Goal: Find specific page/section: Find specific page/section

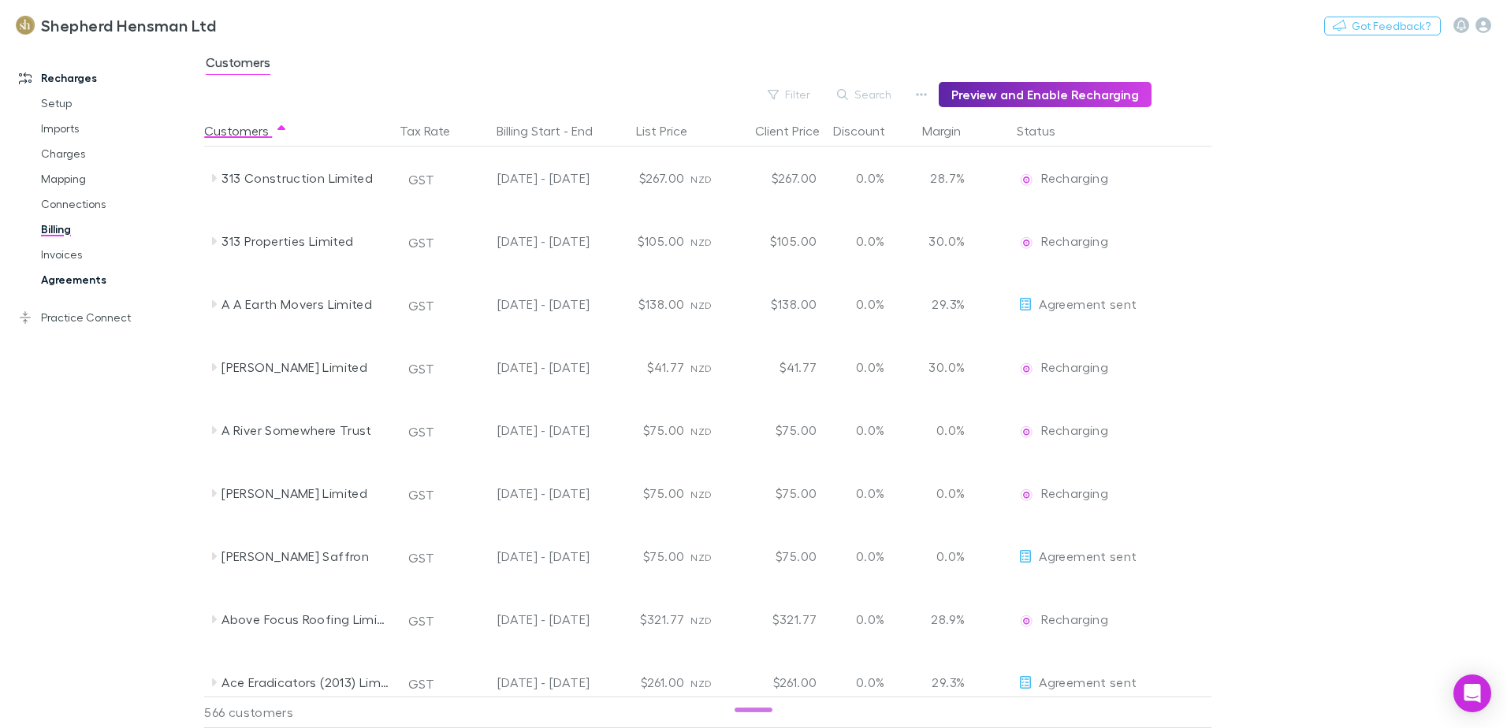
click at [78, 281] on link "Agreements" at bounding box center [119, 279] width 188 height 25
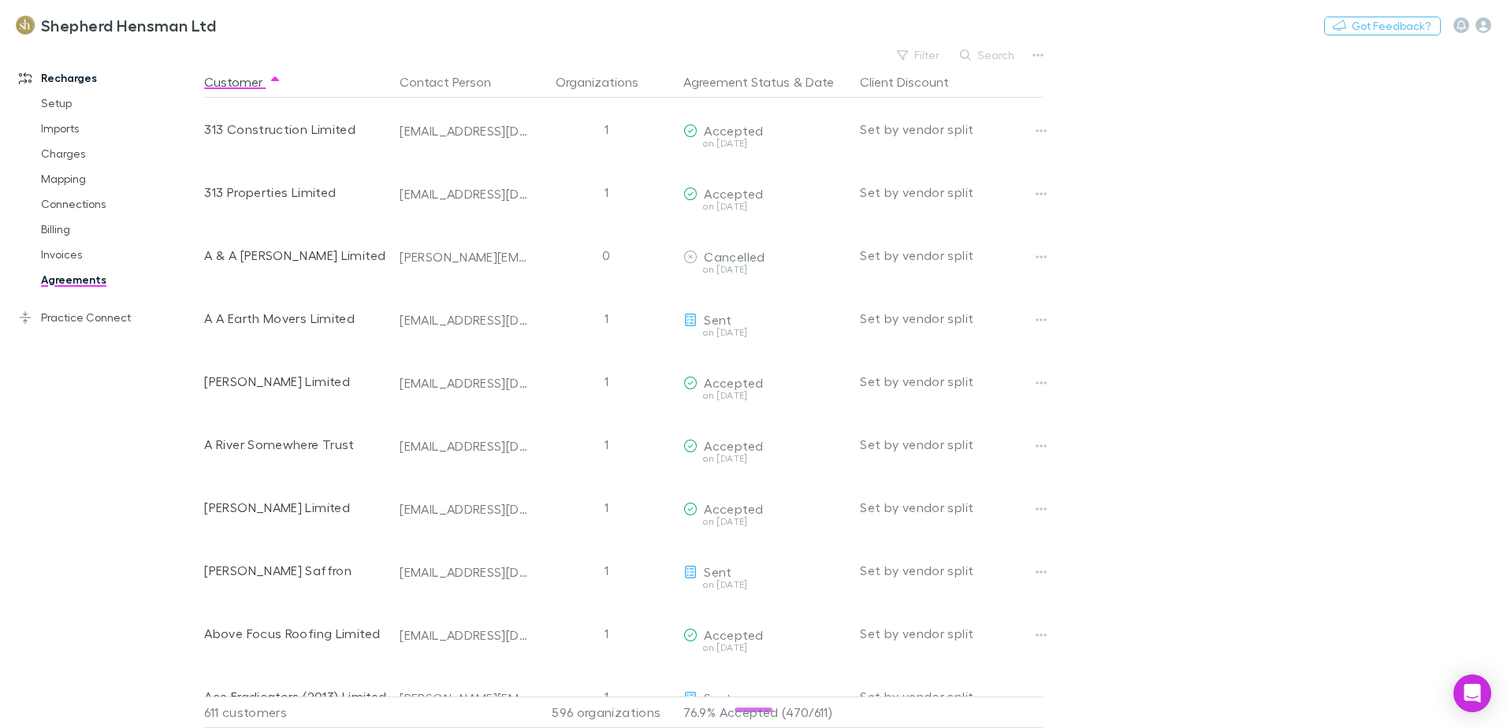
click at [992, 47] on button "Search" at bounding box center [988, 55] width 72 height 19
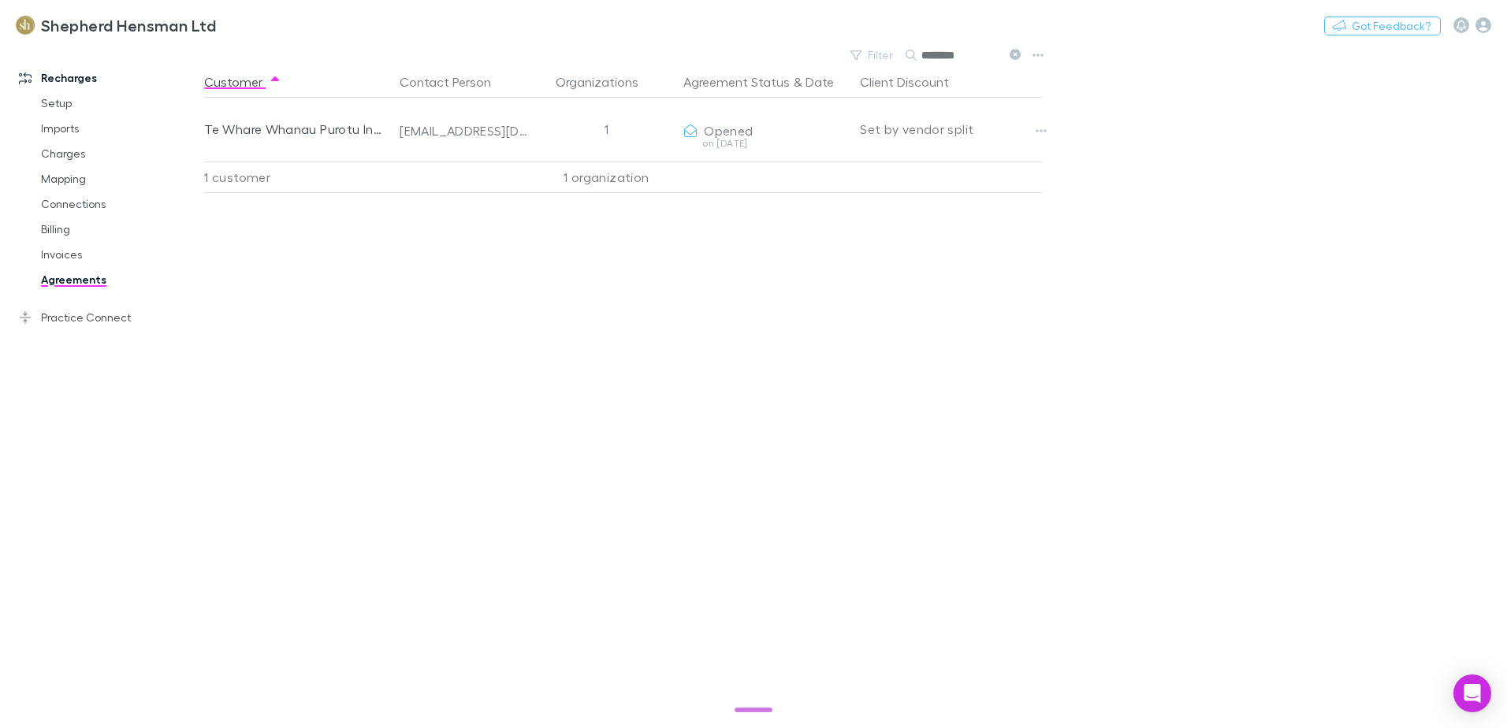
type input "********"
